Goal: Find contact information: Find contact information

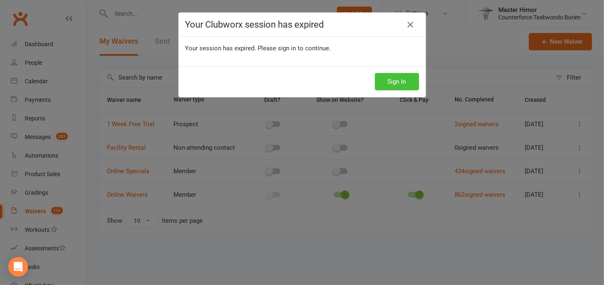
click at [392, 88] on button "Sign In" at bounding box center [397, 81] width 44 height 17
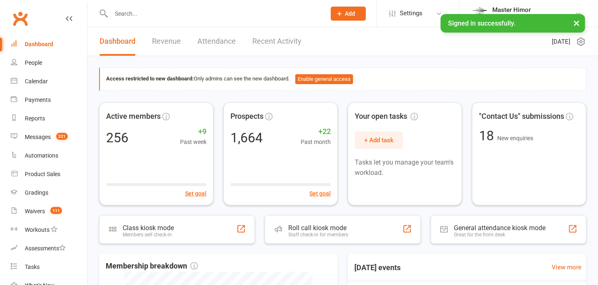
click at [150, 14] on input "text" at bounding box center [215, 14] width 212 height 12
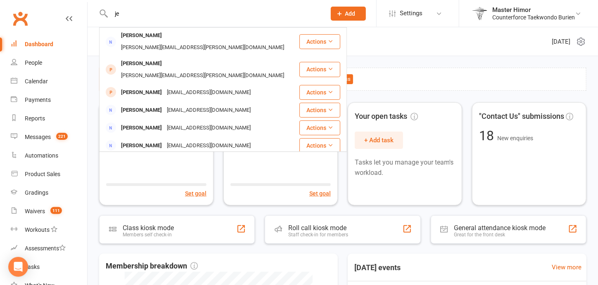
type input "j"
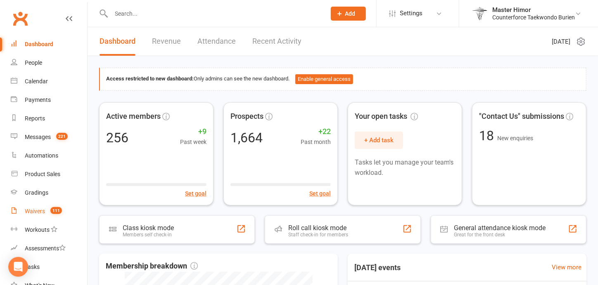
click at [37, 210] on div "Waivers" at bounding box center [35, 211] width 20 height 7
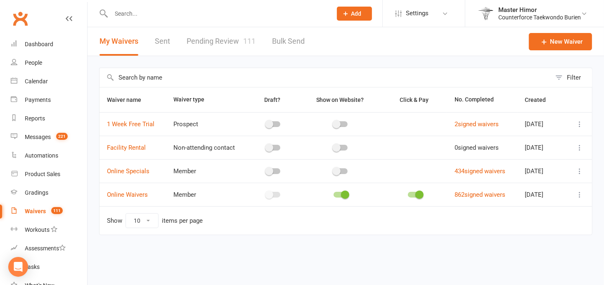
click at [229, 43] on link "Pending Review 111" at bounding box center [221, 41] width 69 height 29
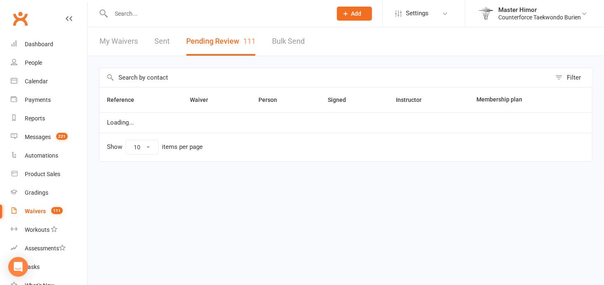
select select "100"
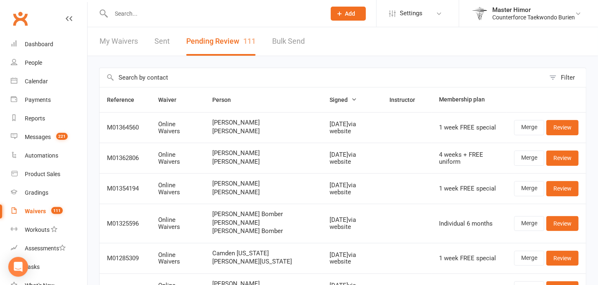
click at [197, 17] on input "text" at bounding box center [215, 14] width 212 height 12
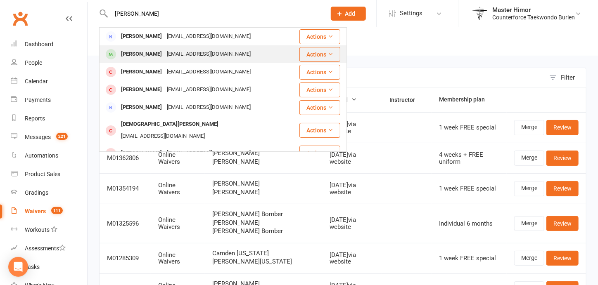
type input "[PERSON_NAME]"
click at [183, 61] on div "[PERSON_NAME] [EMAIL_ADDRESS][DOMAIN_NAME]" at bounding box center [199, 54] width 199 height 17
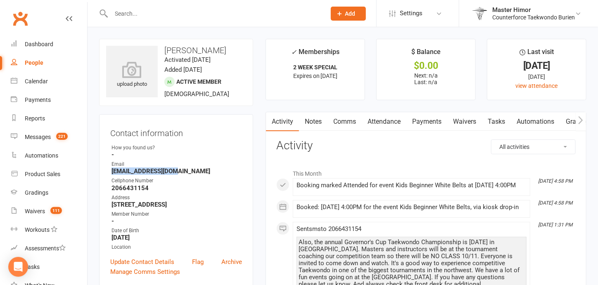
drag, startPoint x: 176, startPoint y: 173, endPoint x: 112, endPoint y: 171, distance: 63.6
click at [112, 171] on strong "[EMAIL_ADDRESS][DOMAIN_NAME]" at bounding box center [177, 171] width 131 height 7
copy strong "[EMAIL_ADDRESS][DOMAIN_NAME]"
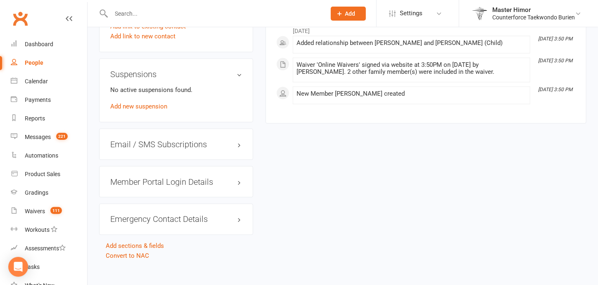
scroll to position [582, 0]
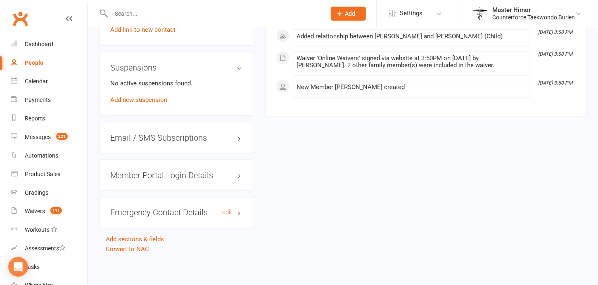
click at [239, 215] on h3 "Emergency Contact Details edit" at bounding box center [176, 213] width 132 height 9
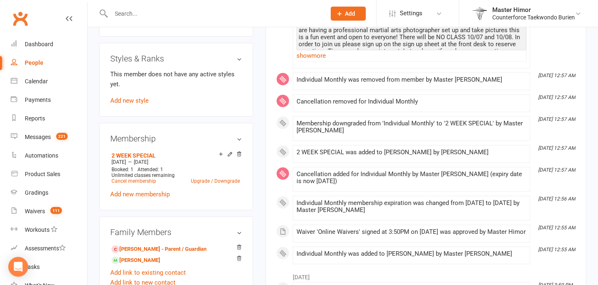
scroll to position [380, 0]
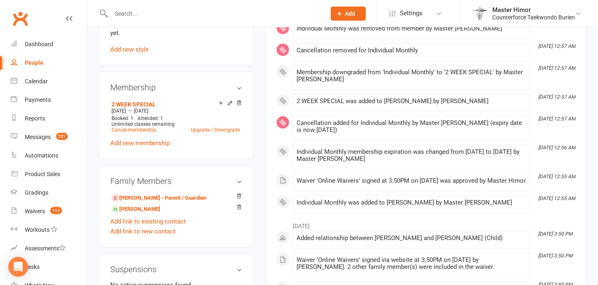
click at [216, 8] on input "text" at bounding box center [215, 14] width 212 height 12
type input "a"
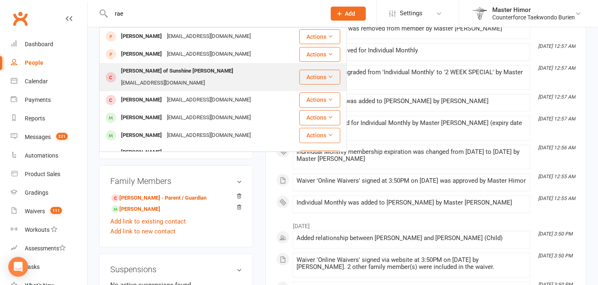
type input "rae"
click at [179, 74] on div "[PERSON_NAME] of Sunshine [PERSON_NAME]" at bounding box center [177, 71] width 117 height 12
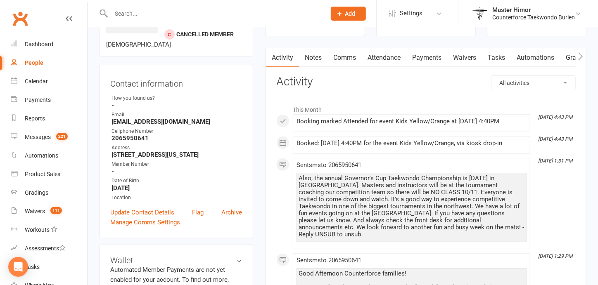
scroll to position [66, 0]
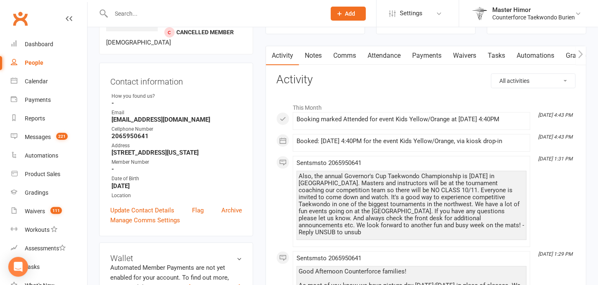
click at [147, 116] on strong "[EMAIL_ADDRESS][DOMAIN_NAME]" at bounding box center [177, 119] width 131 height 7
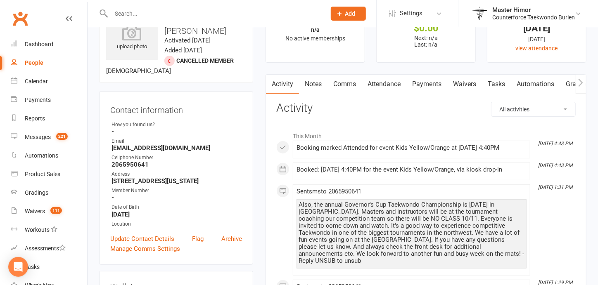
scroll to position [0, 0]
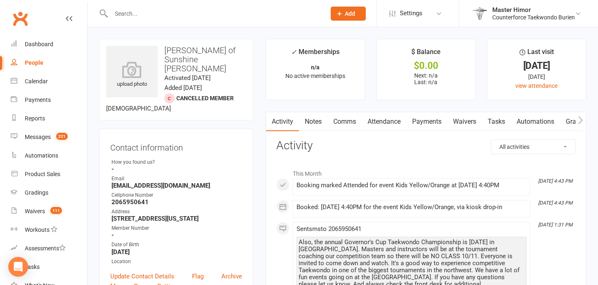
click at [281, 9] on input "text" at bounding box center [215, 14] width 212 height 12
click at [281, 9] on input "ob" at bounding box center [215, 14] width 212 height 12
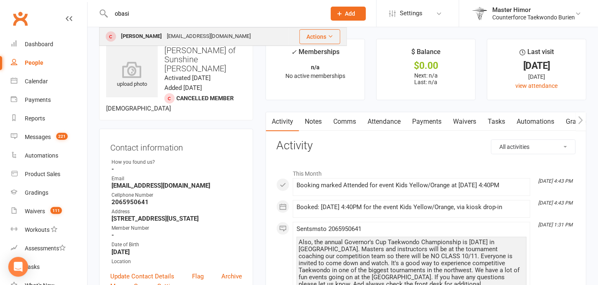
type input "obasi"
click at [183, 33] on div "[EMAIL_ADDRESS][DOMAIN_NAME]" at bounding box center [208, 37] width 89 height 12
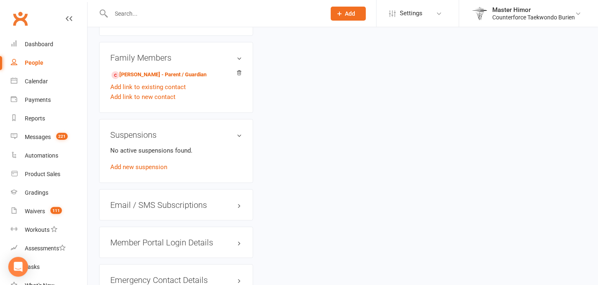
scroll to position [496, 0]
click at [225, 17] on input "text" at bounding box center [215, 14] width 212 height 12
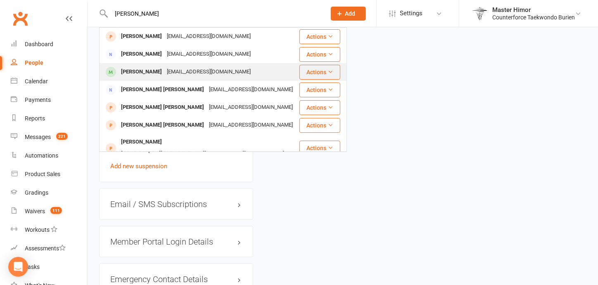
type input "[PERSON_NAME]"
click at [204, 70] on div "[EMAIL_ADDRESS][DOMAIN_NAME]" at bounding box center [208, 72] width 89 height 12
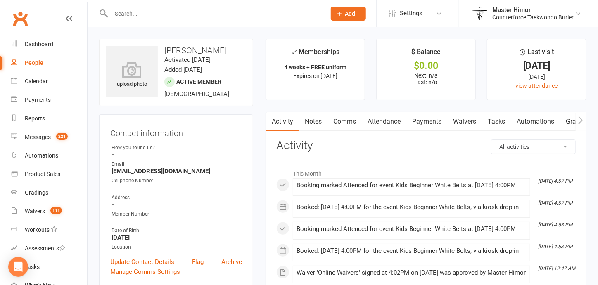
scroll to position [17, 0]
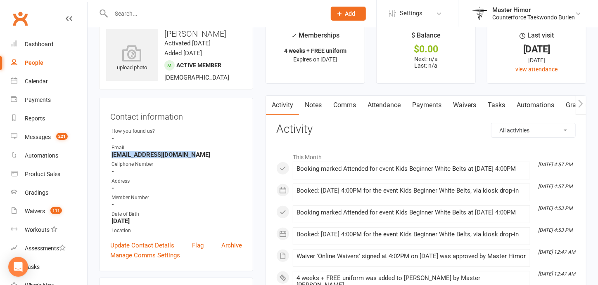
drag, startPoint x: 193, startPoint y: 155, endPoint x: 112, endPoint y: 157, distance: 81.4
click at [112, 157] on strong "[EMAIL_ADDRESS][DOMAIN_NAME]" at bounding box center [177, 154] width 131 height 7
copy strong "[EMAIL_ADDRESS][DOMAIN_NAME]"
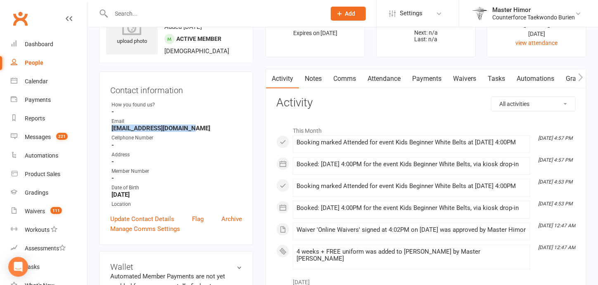
scroll to position [0, 0]
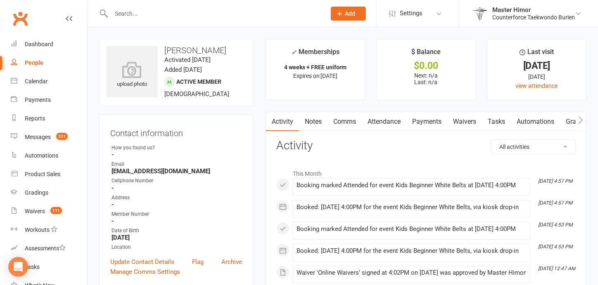
click at [194, 122] on div "Contact information Owner How you found us? - Email [EMAIL_ADDRESS][DOMAIN_NAME…" at bounding box center [176, 201] width 154 height 174
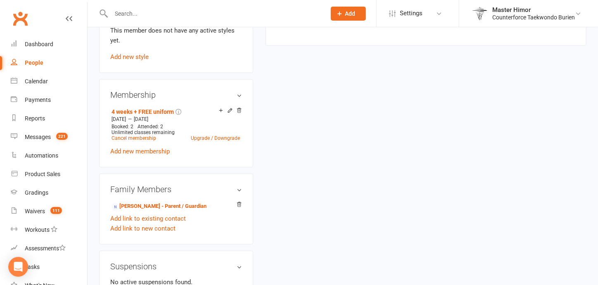
scroll to position [380, 0]
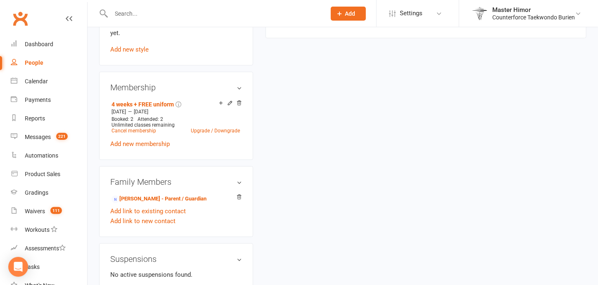
click at [236, 14] on input "text" at bounding box center [215, 14] width 212 height 12
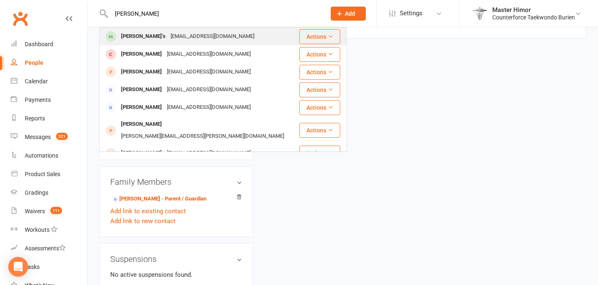
type input "[PERSON_NAME]"
click at [237, 29] on div "[PERSON_NAME]’s [EMAIL_ADDRESS][DOMAIN_NAME]" at bounding box center [199, 36] width 199 height 17
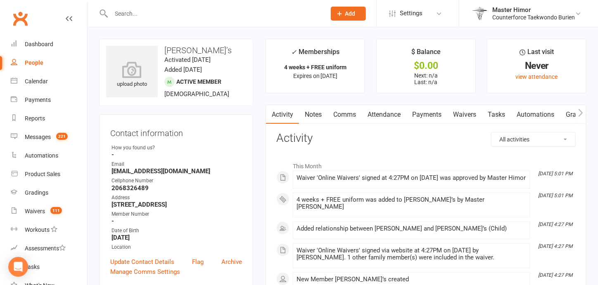
click at [240, 15] on input "text" at bounding box center [215, 14] width 212 height 12
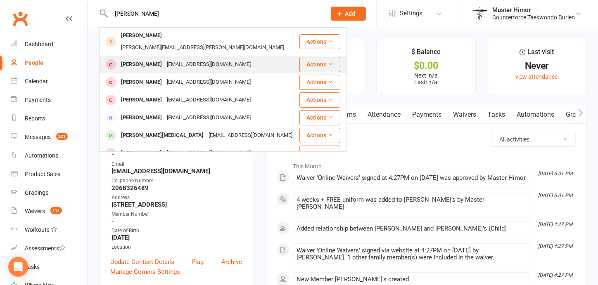
type input "[PERSON_NAME]"
click at [214, 59] on div "[EMAIL_ADDRESS][DOMAIN_NAME]" at bounding box center [208, 65] width 89 height 12
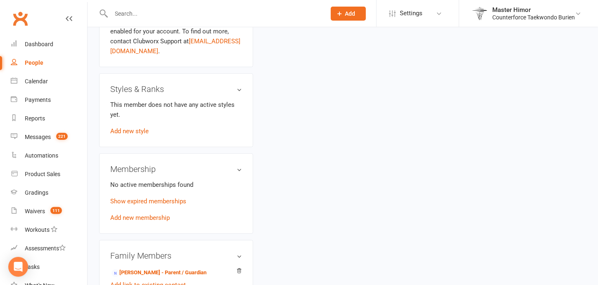
scroll to position [297, 0]
